Goal: Information Seeking & Learning: Understand process/instructions

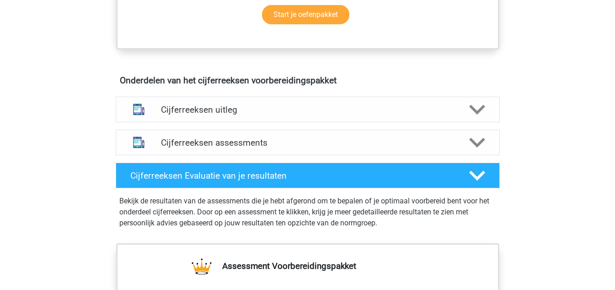
scroll to position [503, 0]
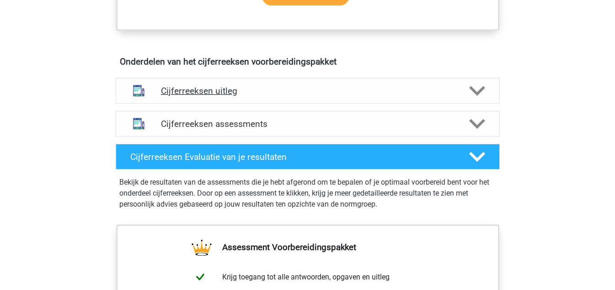
click at [482, 99] on icon at bounding box center [477, 91] width 16 height 16
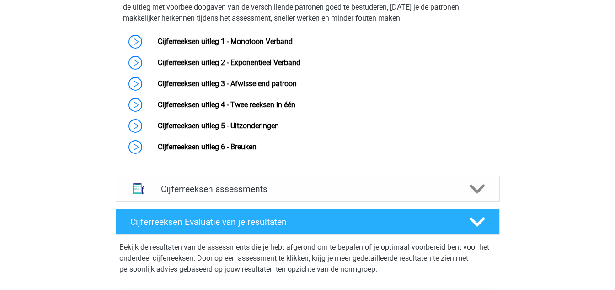
scroll to position [662, 0]
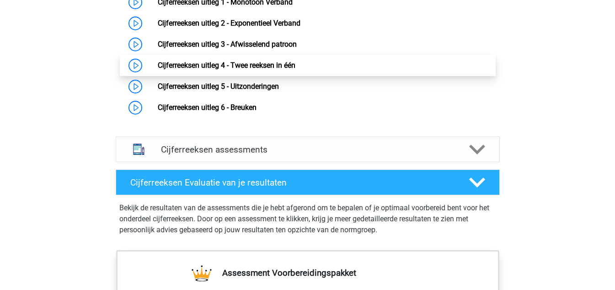
click at [247, 70] on link "Cijferreeksen uitleg 4 - Twee reeksen in één" at bounding box center [227, 65] width 138 height 9
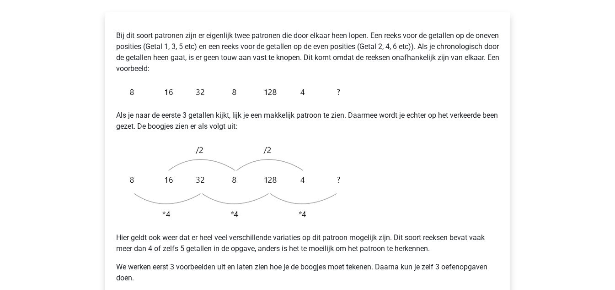
scroll to position [229, 0]
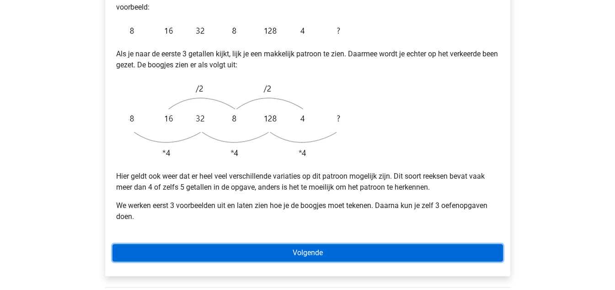
click at [321, 244] on link "Volgende" at bounding box center [308, 252] width 391 height 17
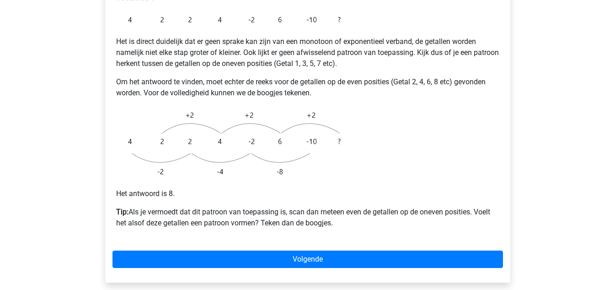
scroll to position [204, 0]
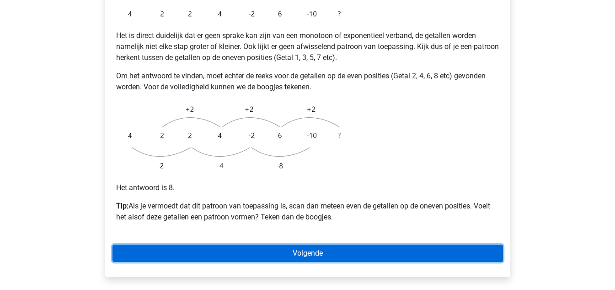
click at [307, 244] on link "Volgende" at bounding box center [308, 252] width 391 height 17
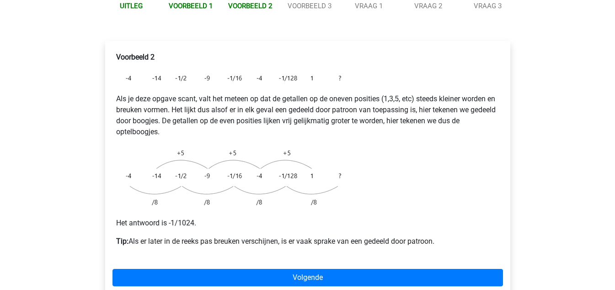
scroll to position [141, 0]
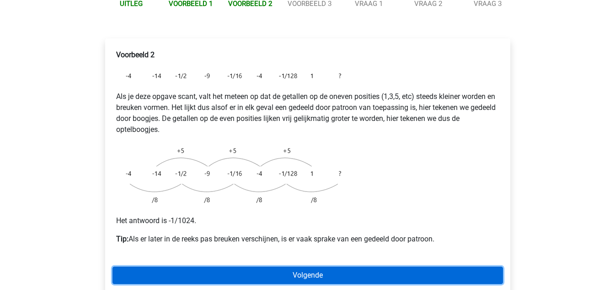
click at [298, 266] on link "Volgende" at bounding box center [308, 274] width 391 height 17
